Goal: Task Accomplishment & Management: Use online tool/utility

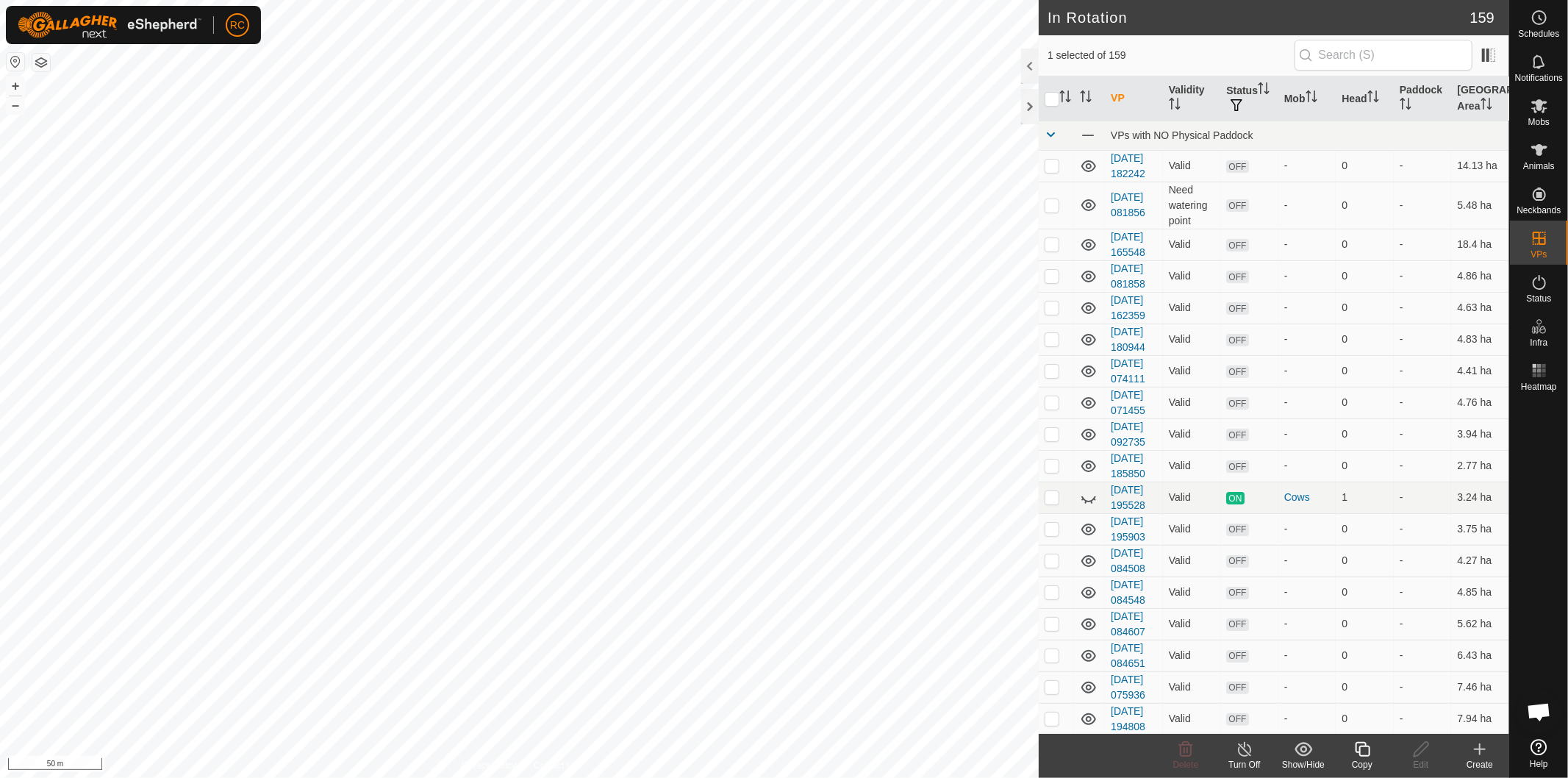
click at [1369, 750] on icon at bounding box center [1362, 749] width 15 height 15
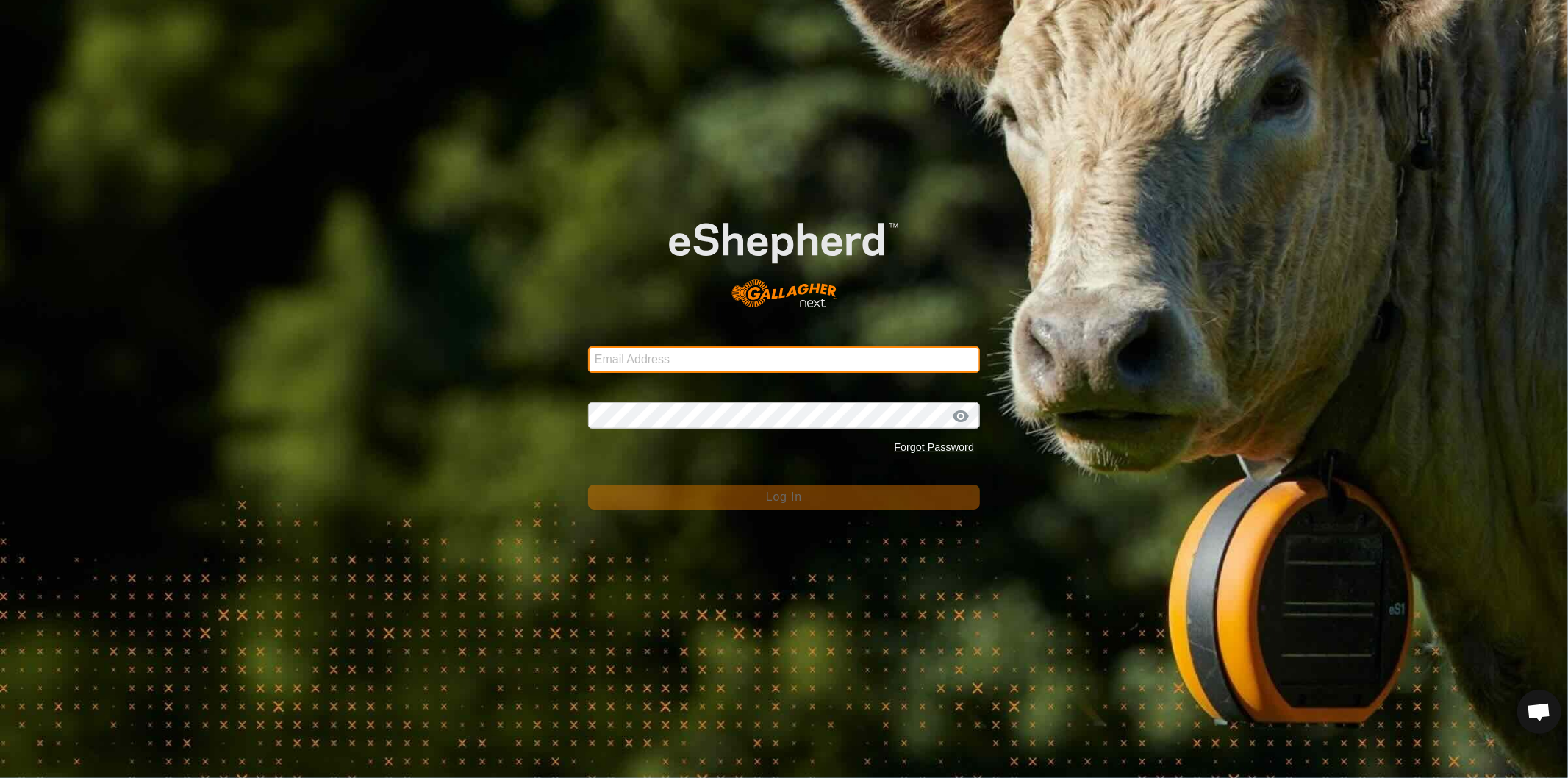
type input "[EMAIL_ADDRESS][DOMAIN_NAME]"
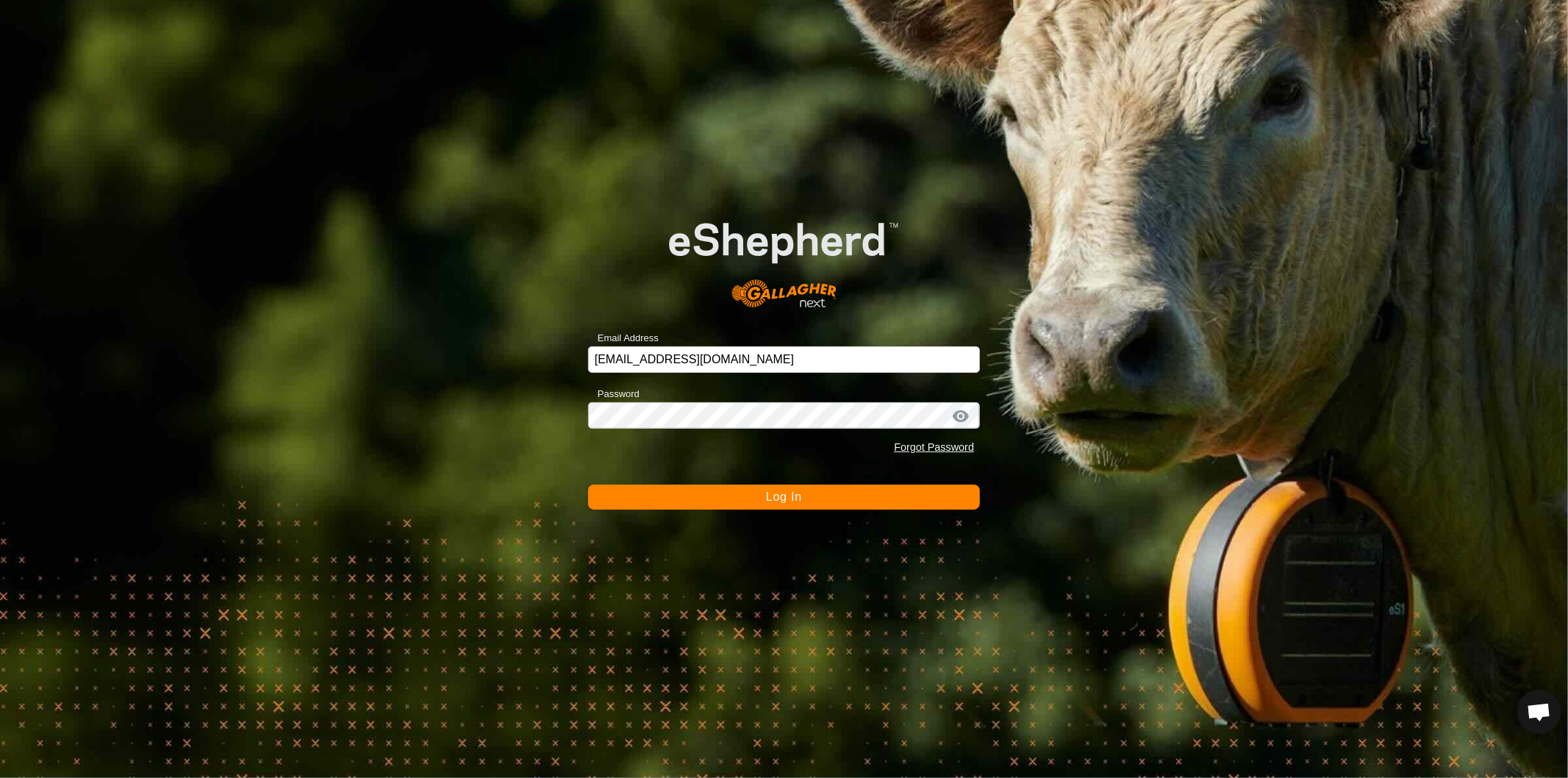
click at [760, 491] on button "Log In" at bounding box center [783, 497] width 392 height 25
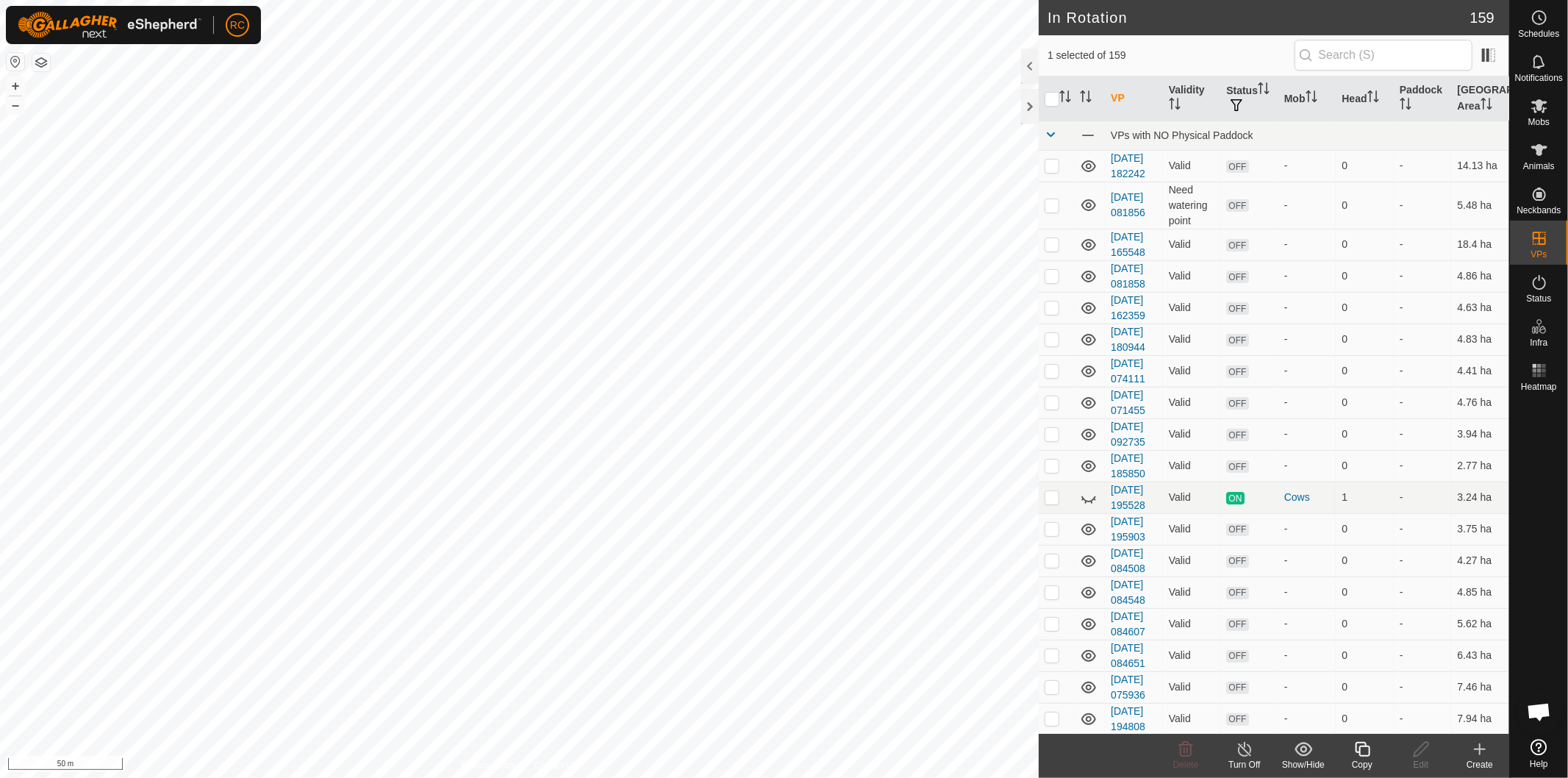
click at [1369, 754] on icon at bounding box center [1362, 749] width 15 height 15
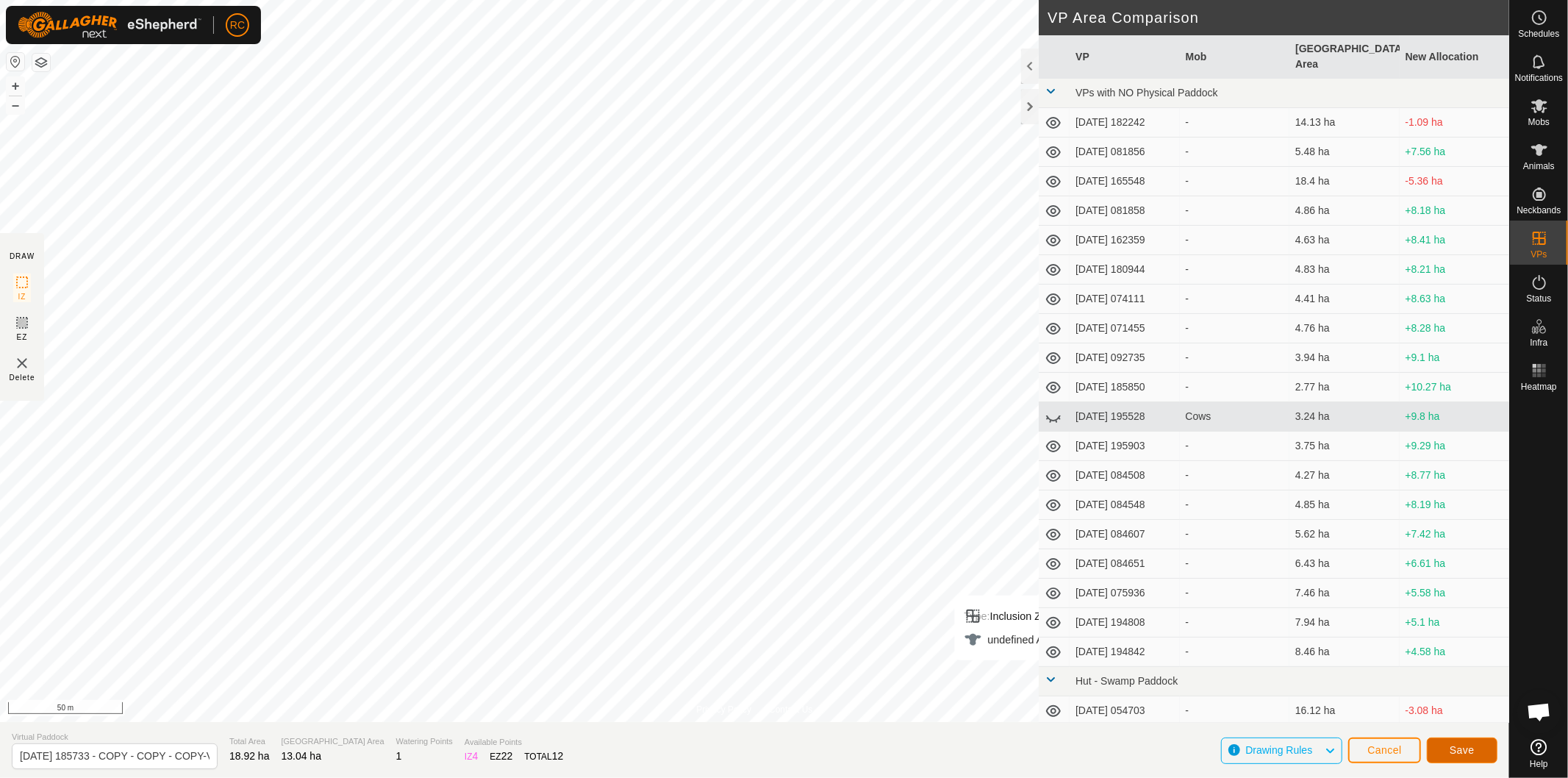
click at [1471, 740] on button "Save" at bounding box center [1462, 750] width 71 height 25
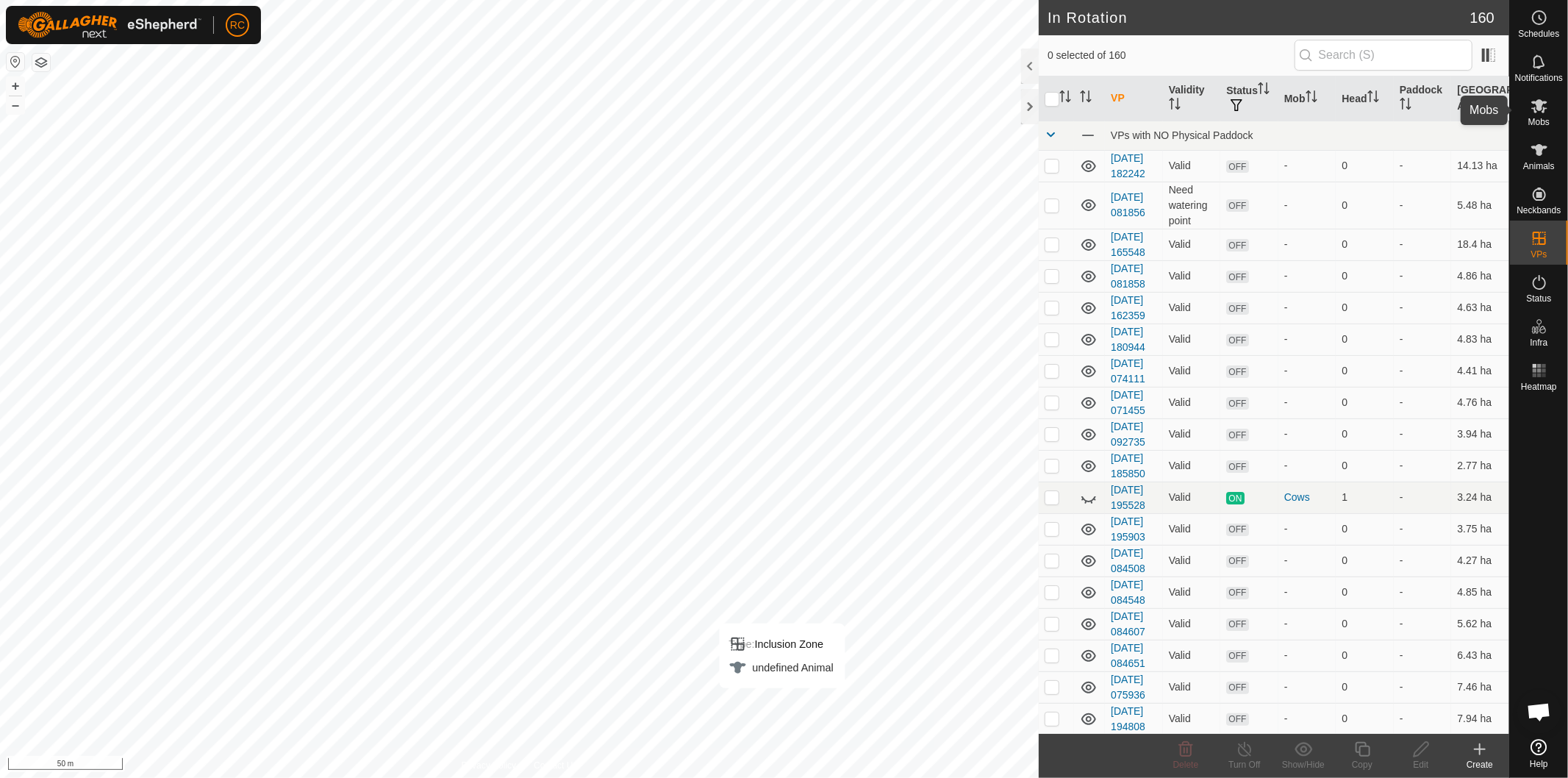
click at [1543, 119] on span "Mobs" at bounding box center [1539, 121] width 21 height 9
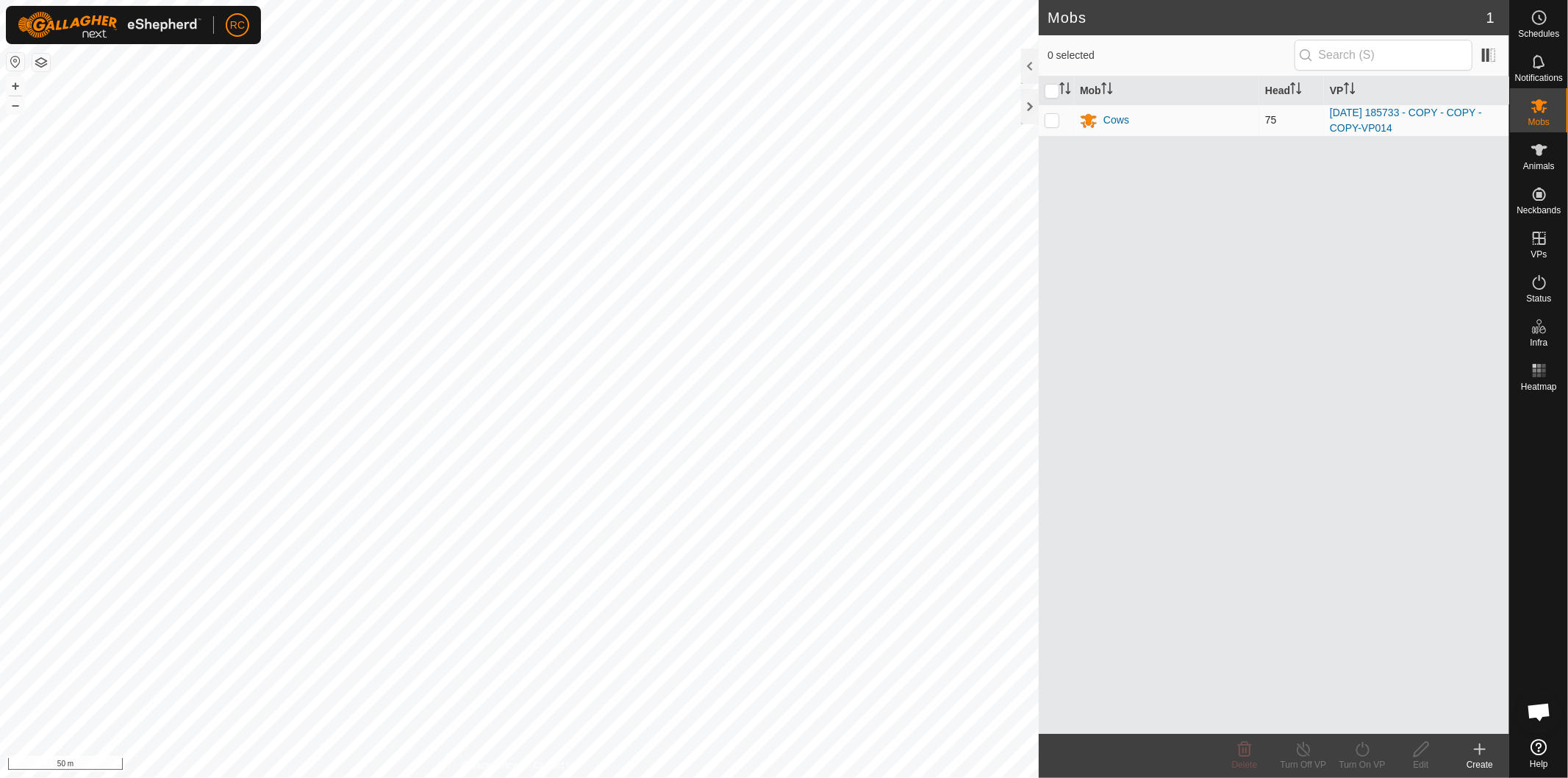
click at [1040, 123] on td at bounding box center [1056, 119] width 35 height 32
checkbox input "true"
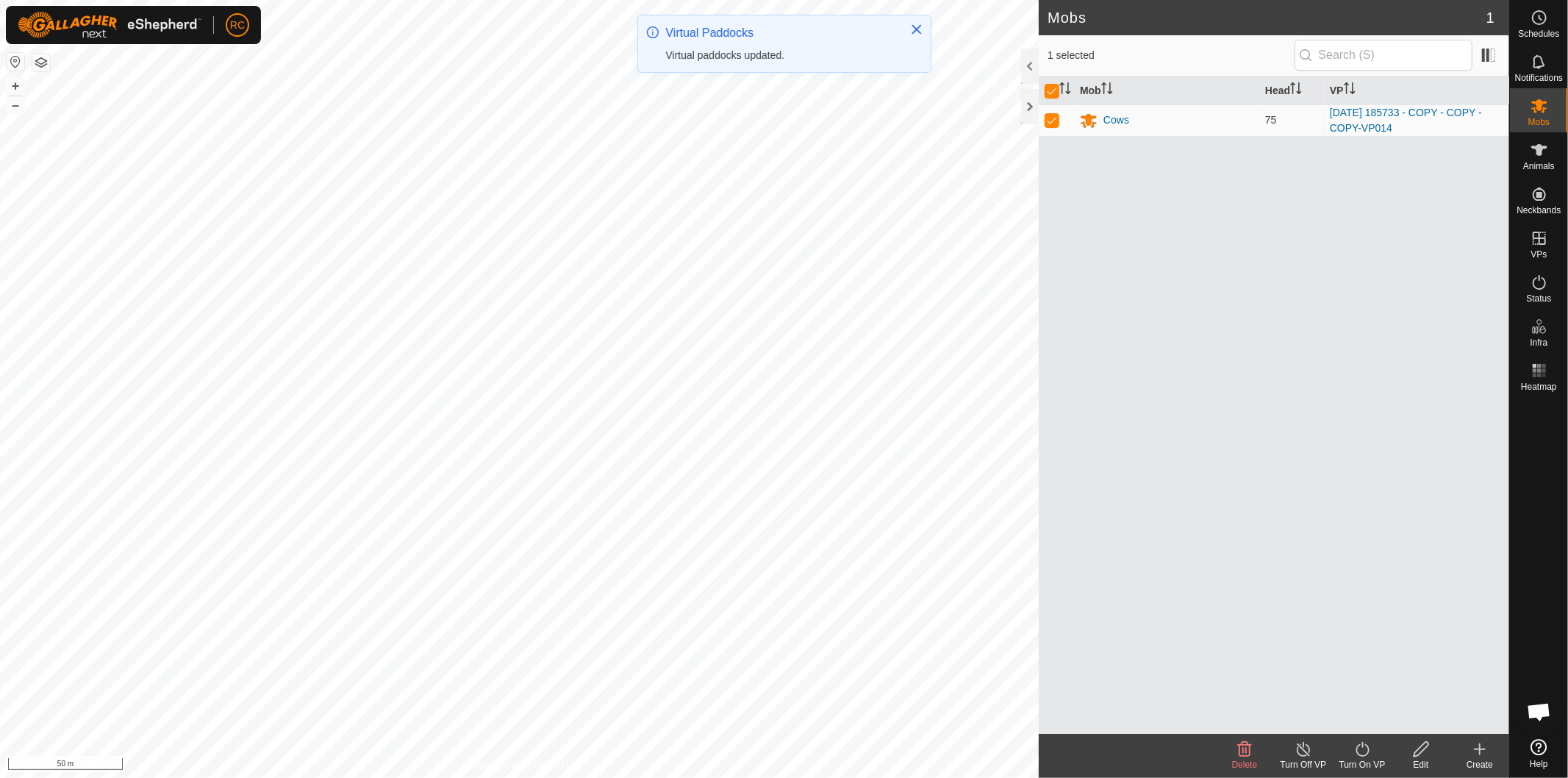
click at [1363, 761] on div "Turn On VP" at bounding box center [1362, 764] width 59 height 14
click at [1371, 685] on link "Later" at bounding box center [1407, 687] width 146 height 29
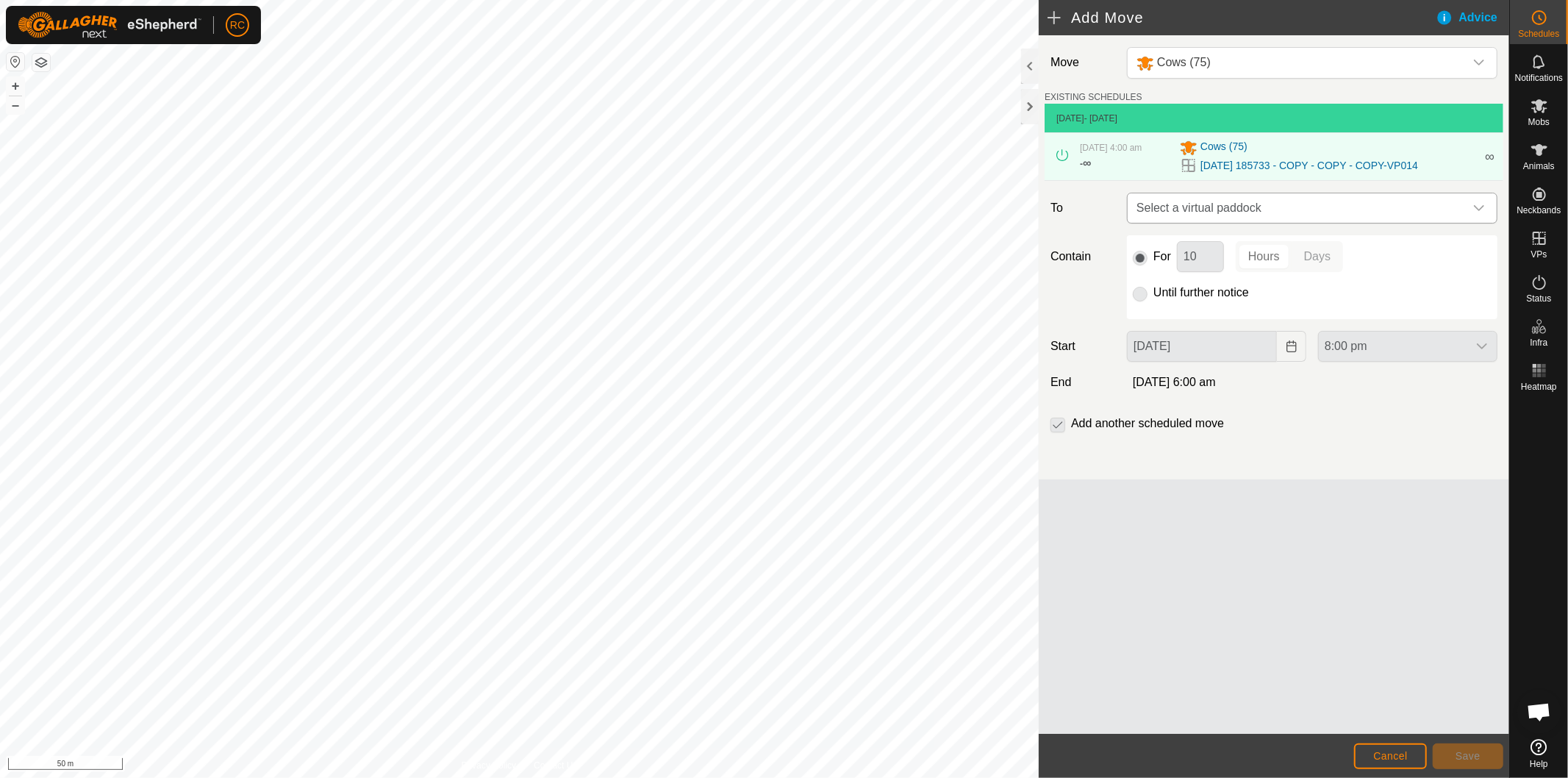
click at [1309, 208] on span "Select a virtual paddock" at bounding box center [1298, 208] width 334 height 29
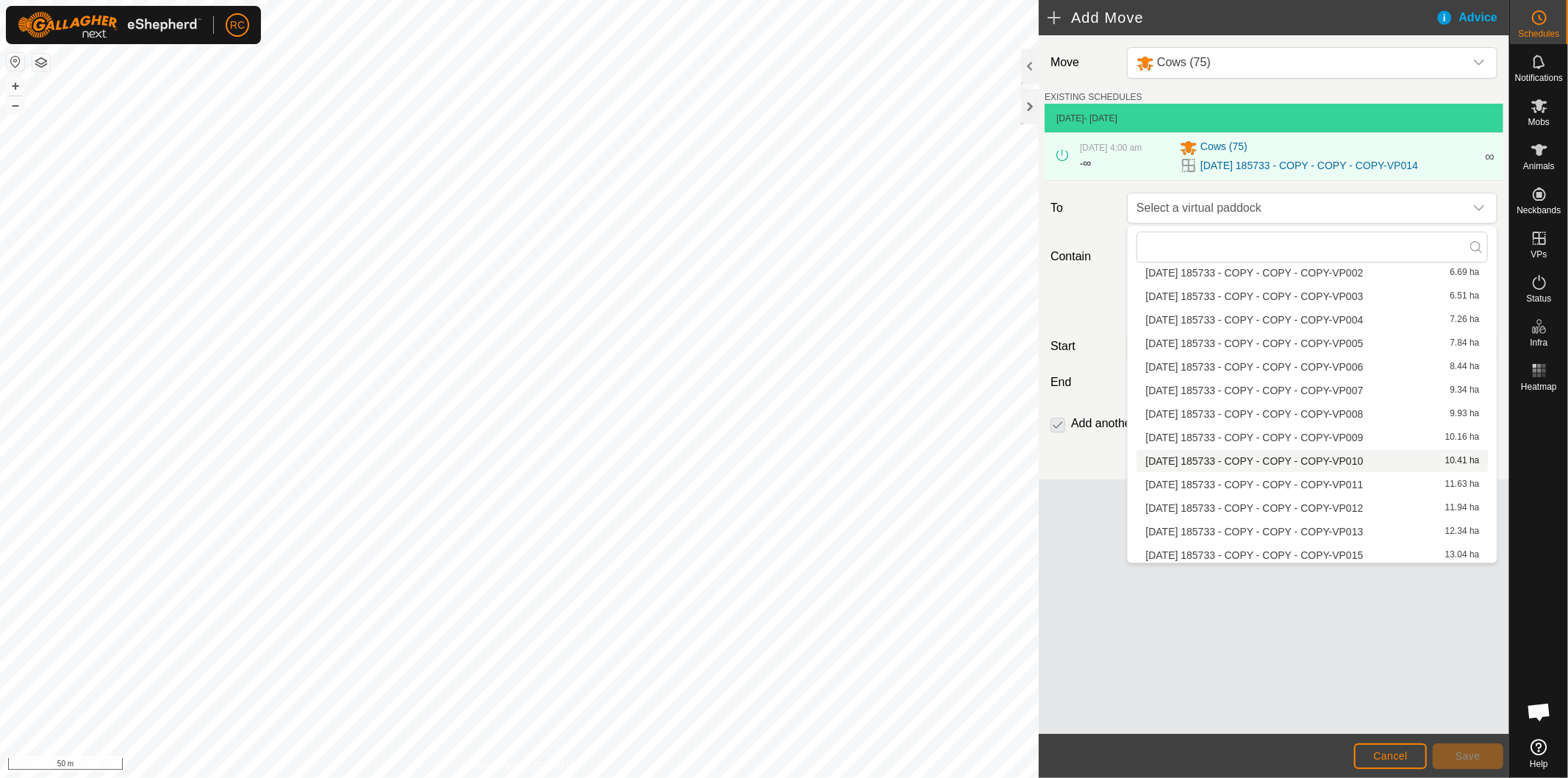
scroll to position [819, 0]
click at [1373, 548] on li "[DATE] 185733 - COPY - COPY - COPY-VP015 13.04 ha" at bounding box center [1312, 553] width 352 height 22
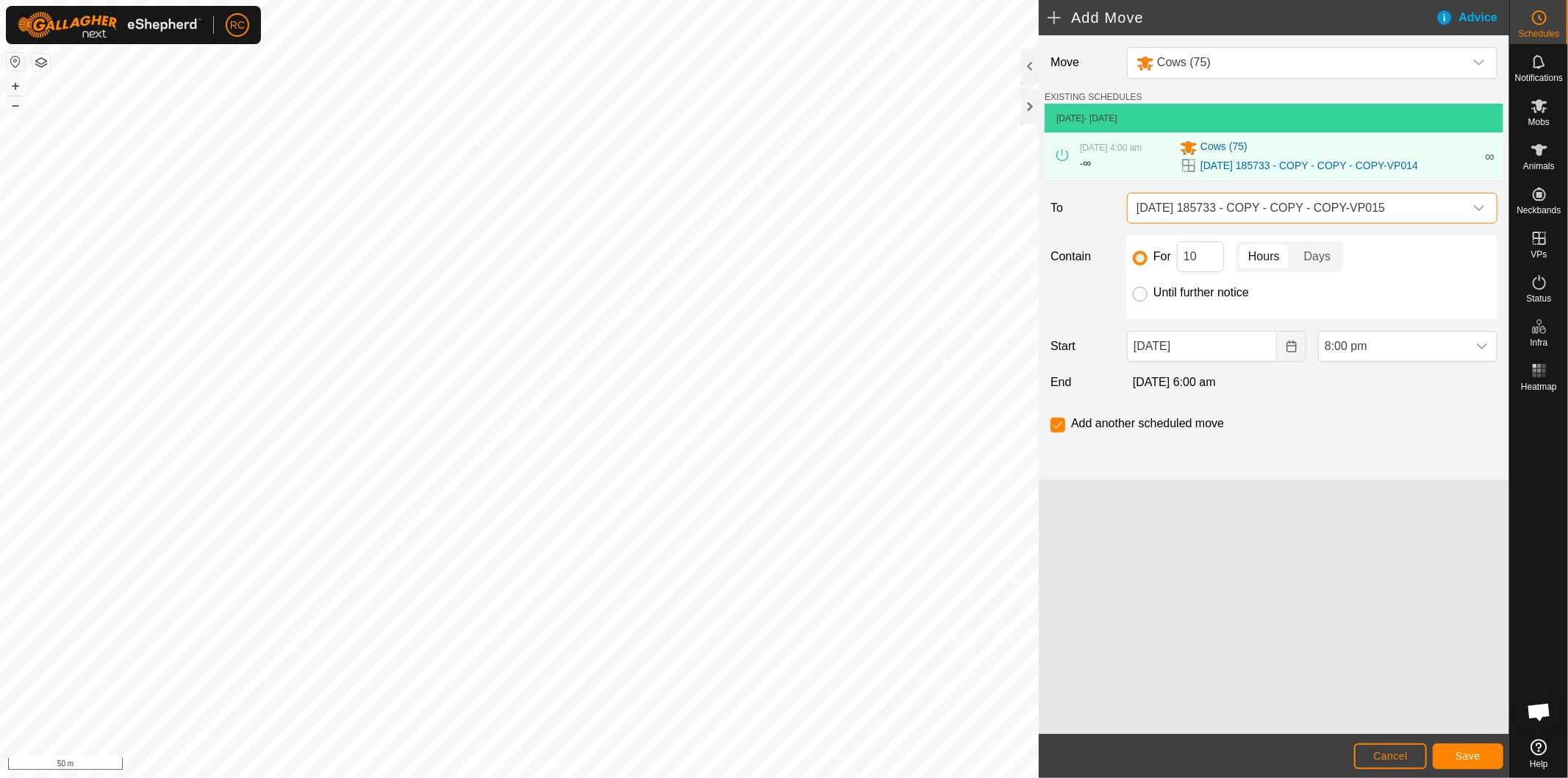
click at [1142, 298] on input "Until further notice" at bounding box center [1140, 293] width 15 height 15
radio input "true"
checkbox input "false"
click at [1216, 355] on input "[DATE]" at bounding box center [1202, 347] width 150 height 31
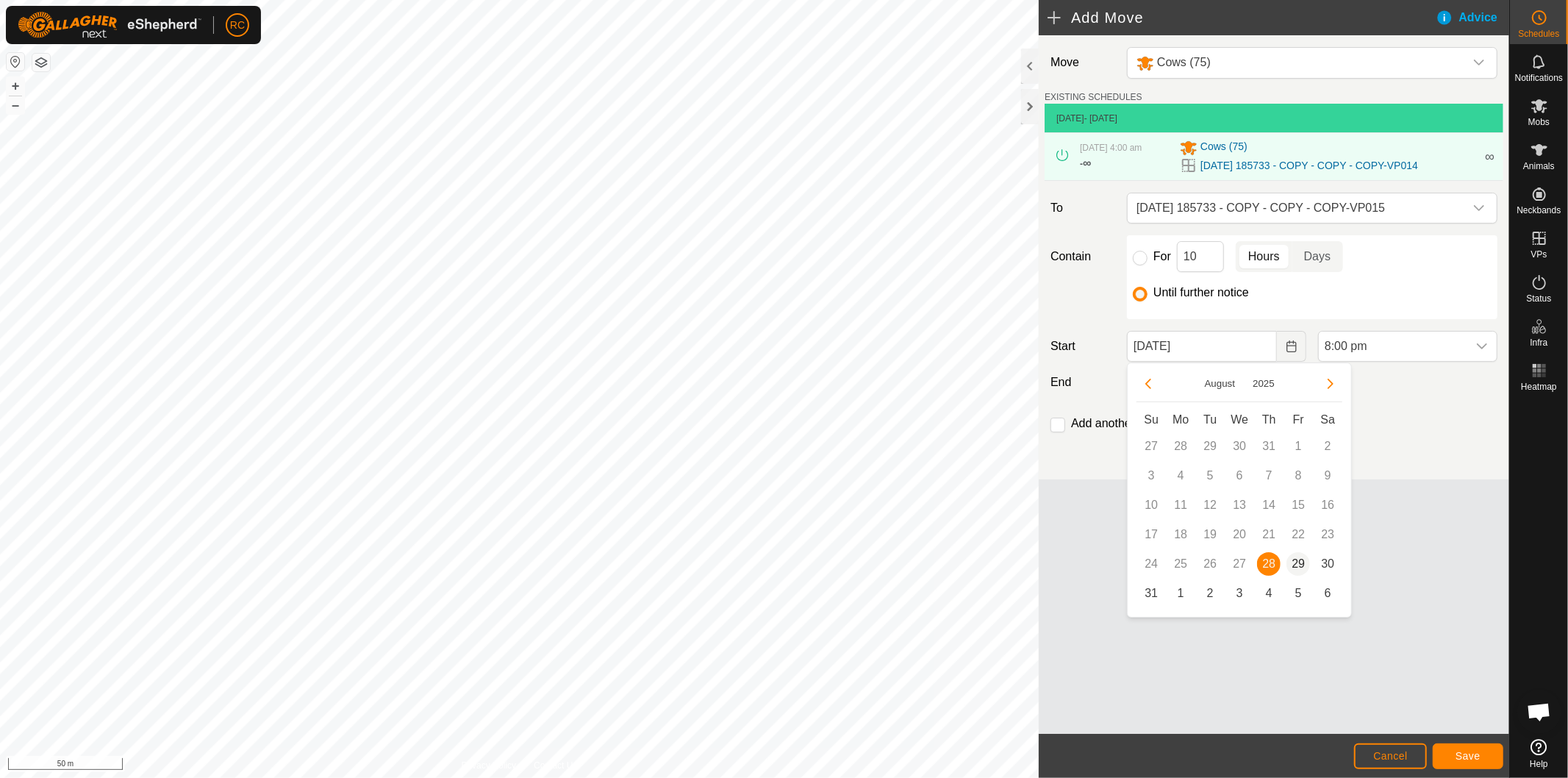
click at [1302, 560] on span "29" at bounding box center [1298, 563] width 23 height 23
type input "[DATE]"
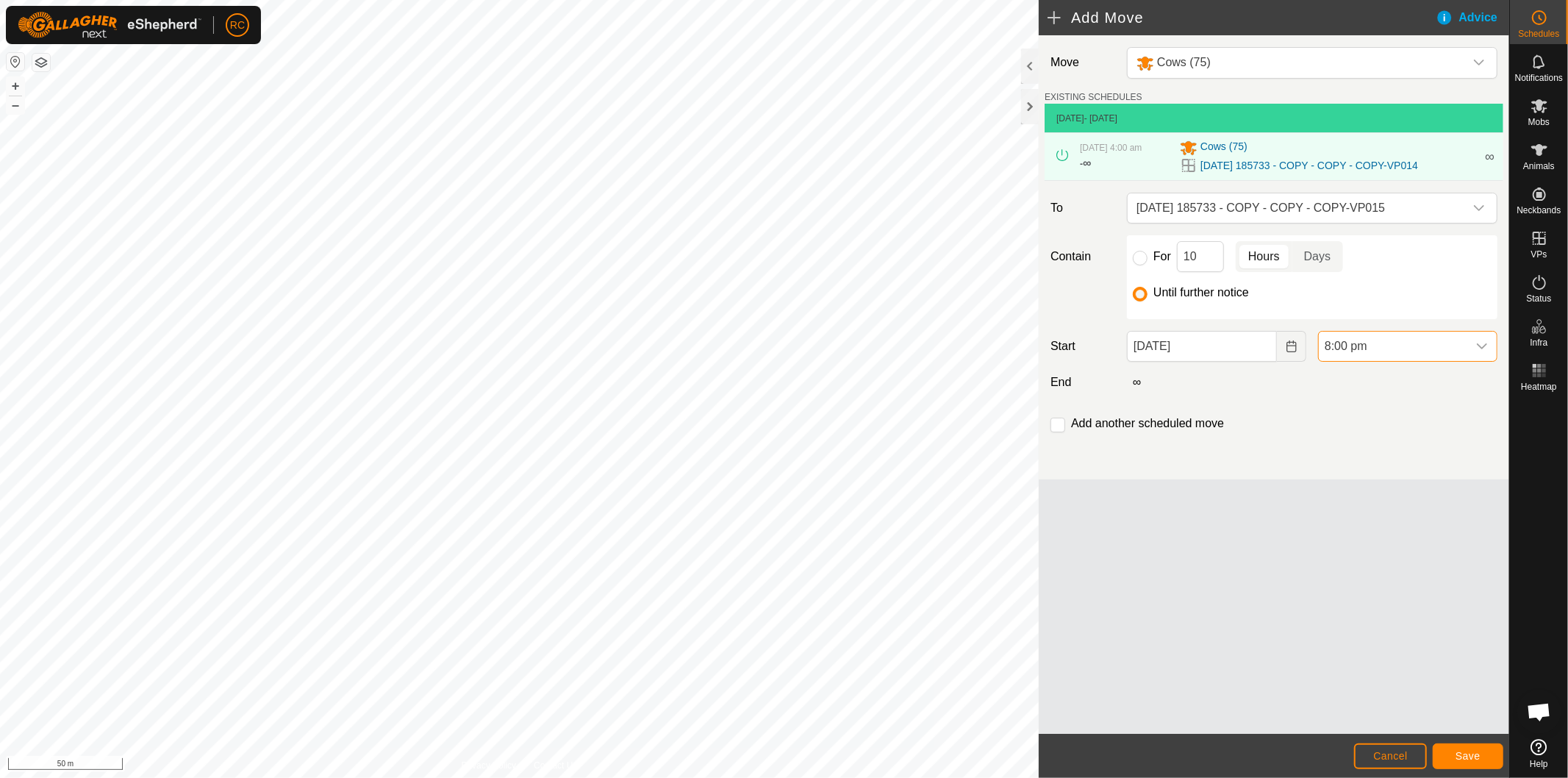
click at [1422, 349] on span "8:00 pm" at bounding box center [1393, 346] width 149 height 29
click at [1406, 414] on li "4:00 am" at bounding box center [1408, 415] width 178 height 29
click at [1395, 422] on div "Add another scheduled move" at bounding box center [1274, 429] width 459 height 29
click at [1466, 758] on span "Save" at bounding box center [1469, 756] width 25 height 12
